Goal: Find specific page/section: Find specific page/section

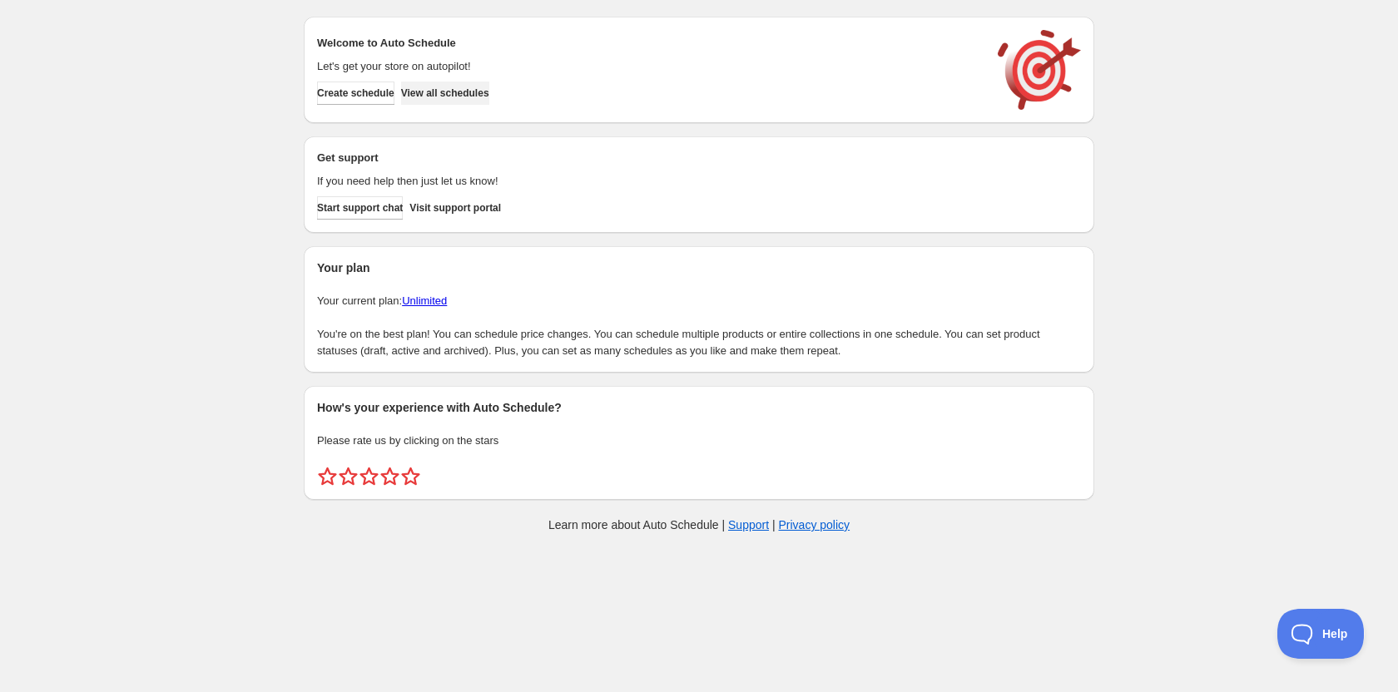
click at [477, 98] on span "View all schedules" at bounding box center [445, 93] width 88 height 13
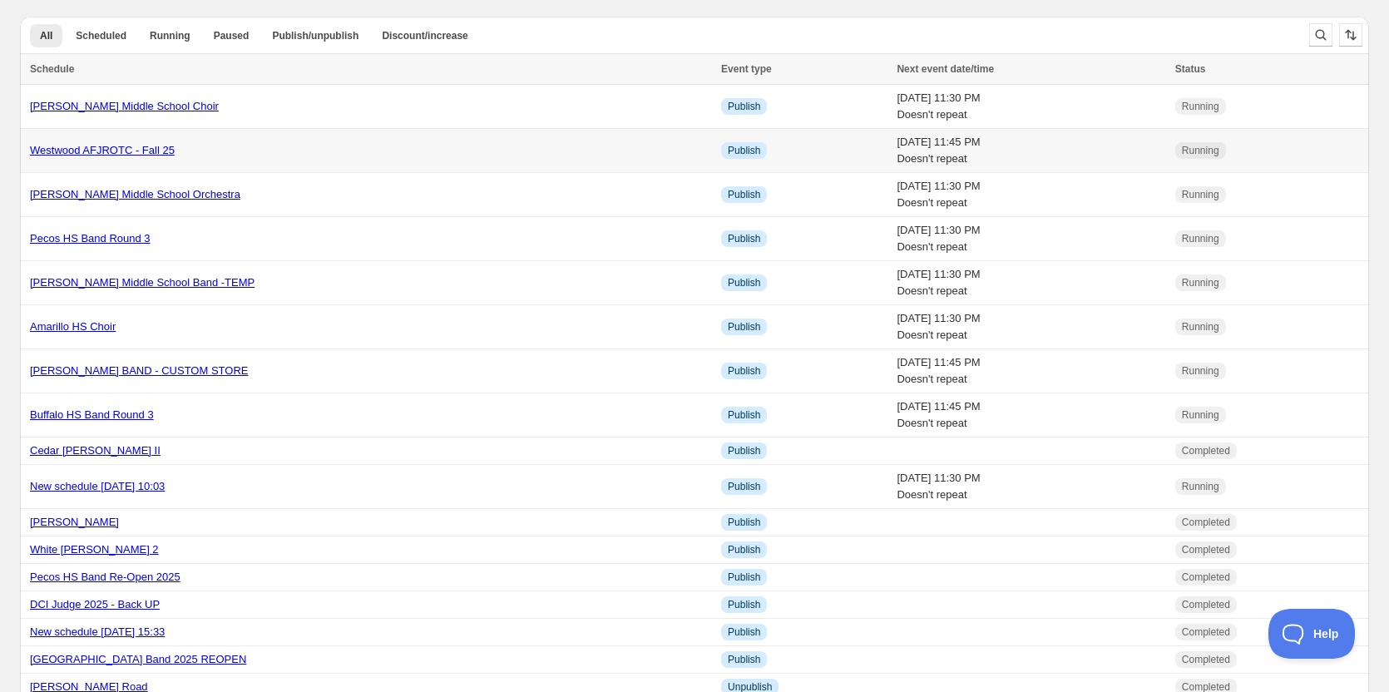
click at [232, 167] on td "Westwood AFJROTC - Fall 25" at bounding box center [368, 151] width 696 height 44
